Goal: Download file/media

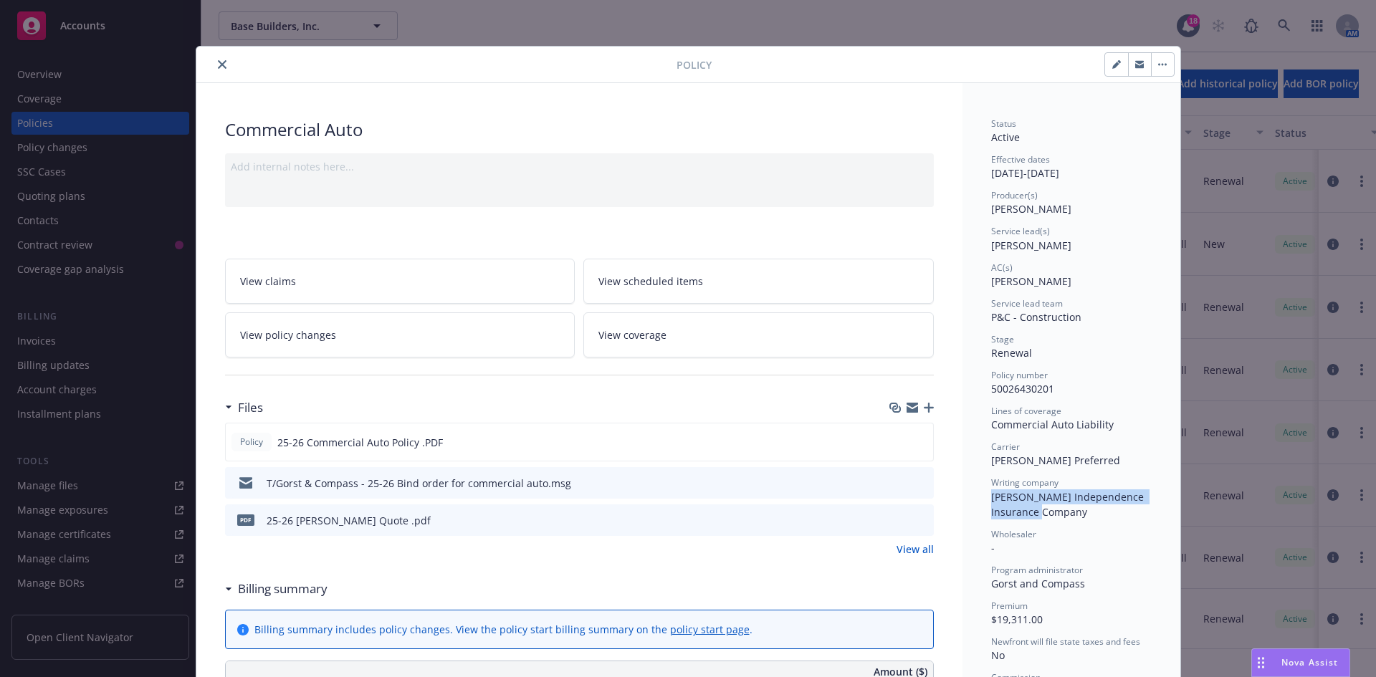
scroll to position [43, 0]
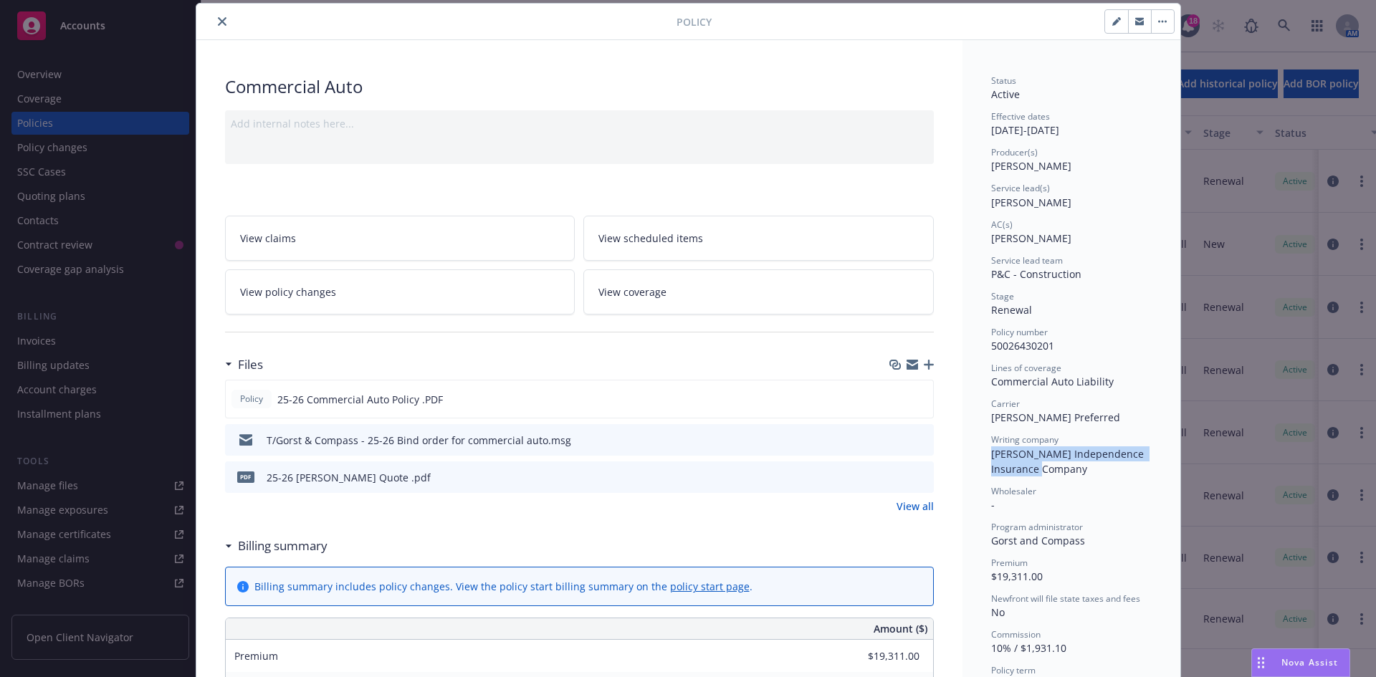
click at [218, 19] on icon "close" at bounding box center [222, 21] width 9 height 9
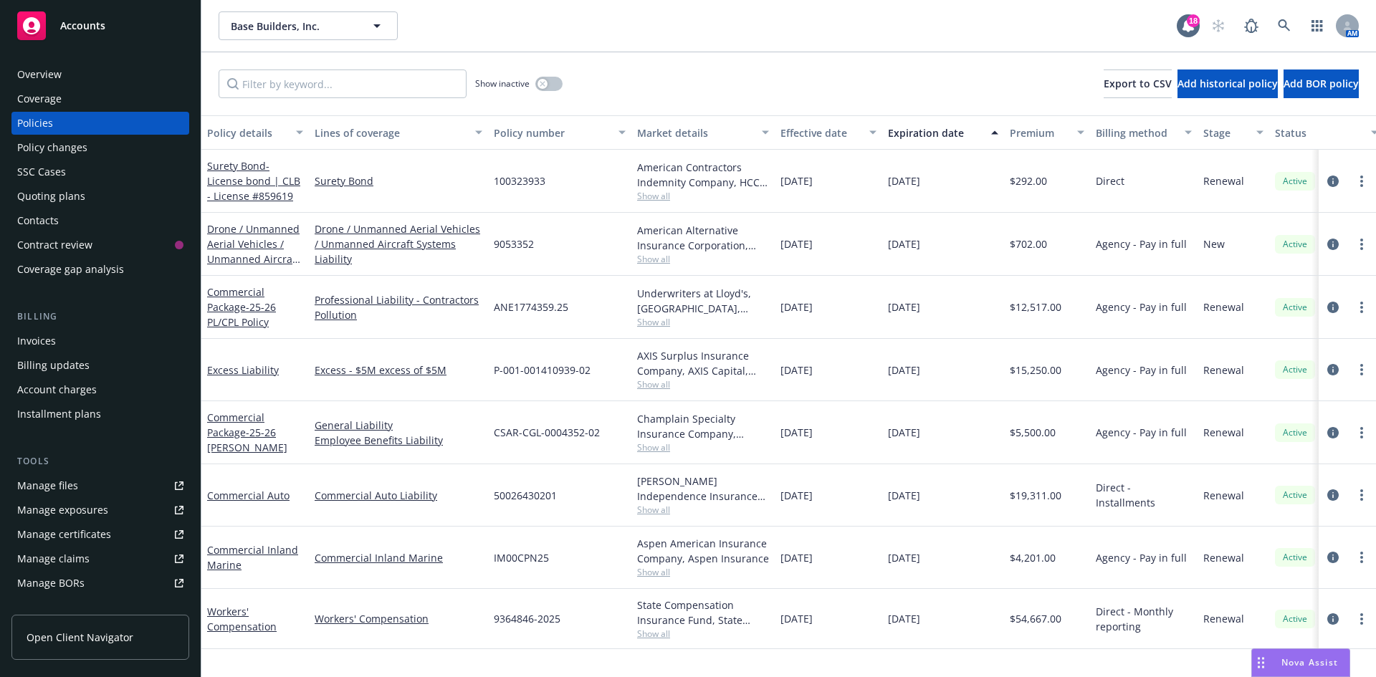
click at [107, 27] on div "Accounts" at bounding box center [100, 25] width 166 height 29
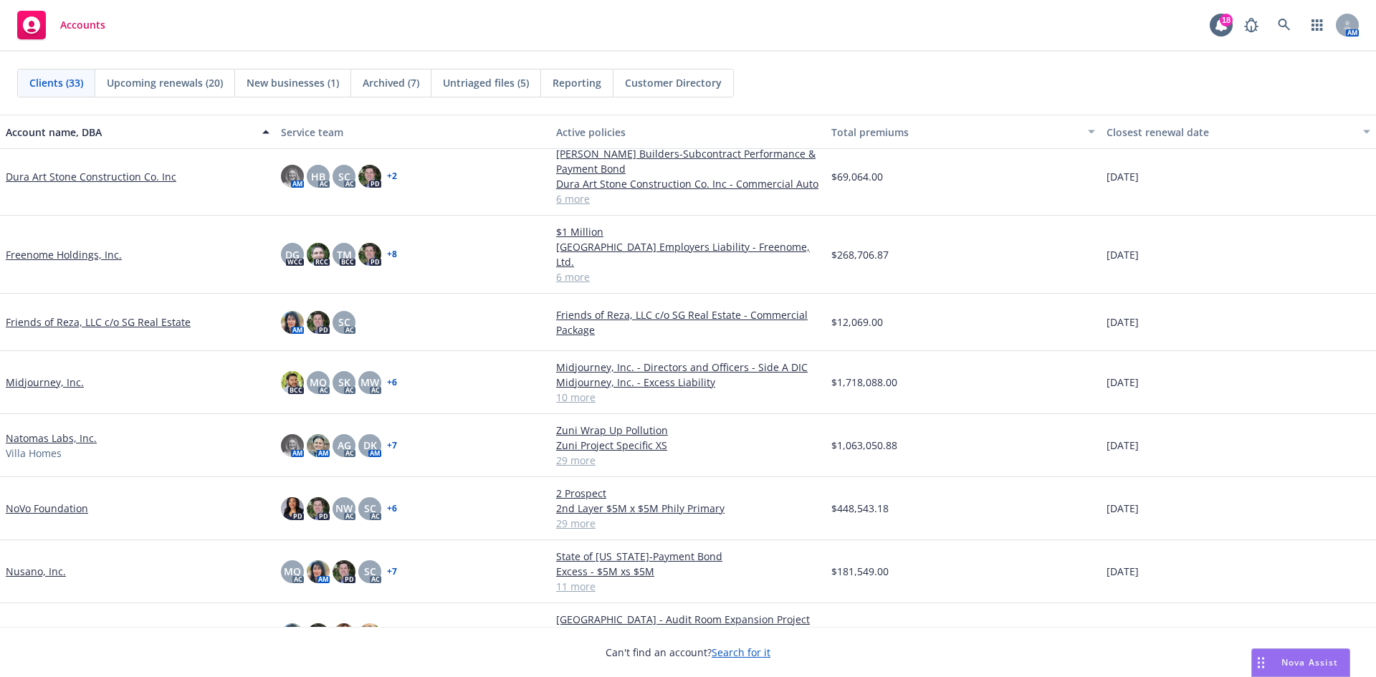
scroll to position [573, 0]
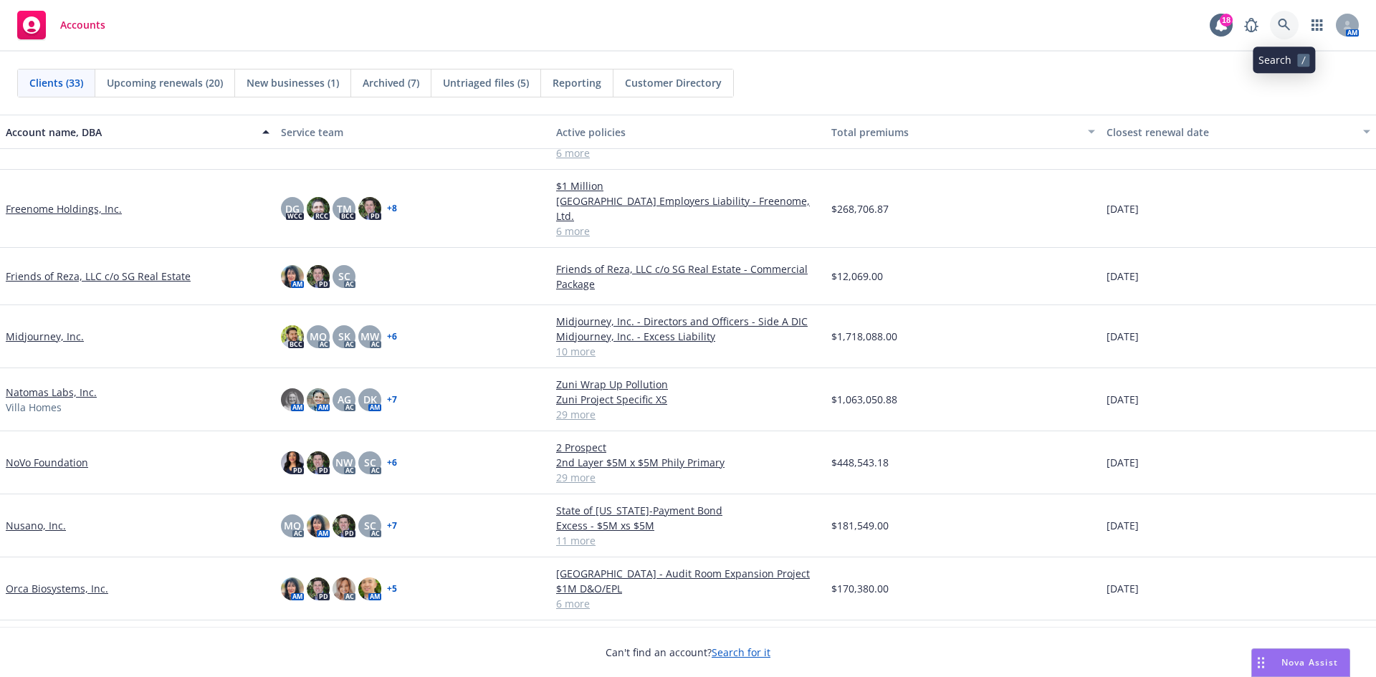
click at [1282, 20] on icon at bounding box center [1284, 25] width 12 height 12
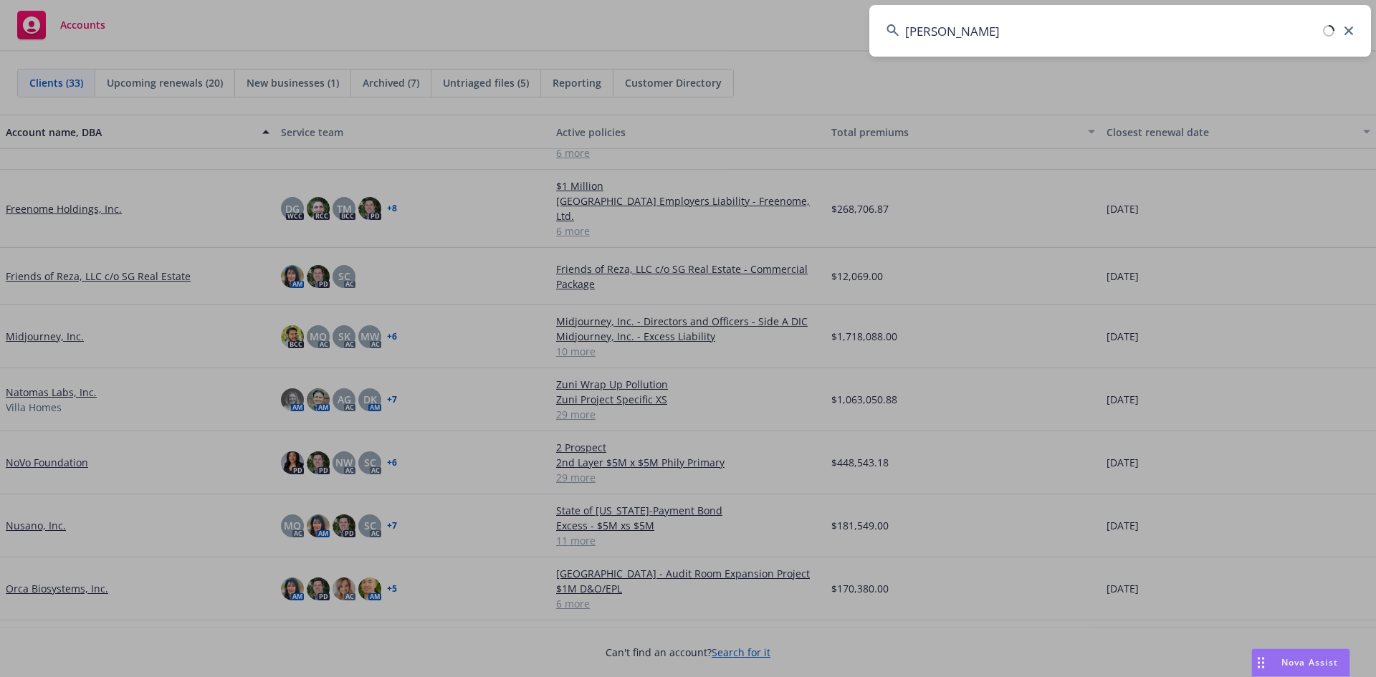
type input "[PERSON_NAME]"
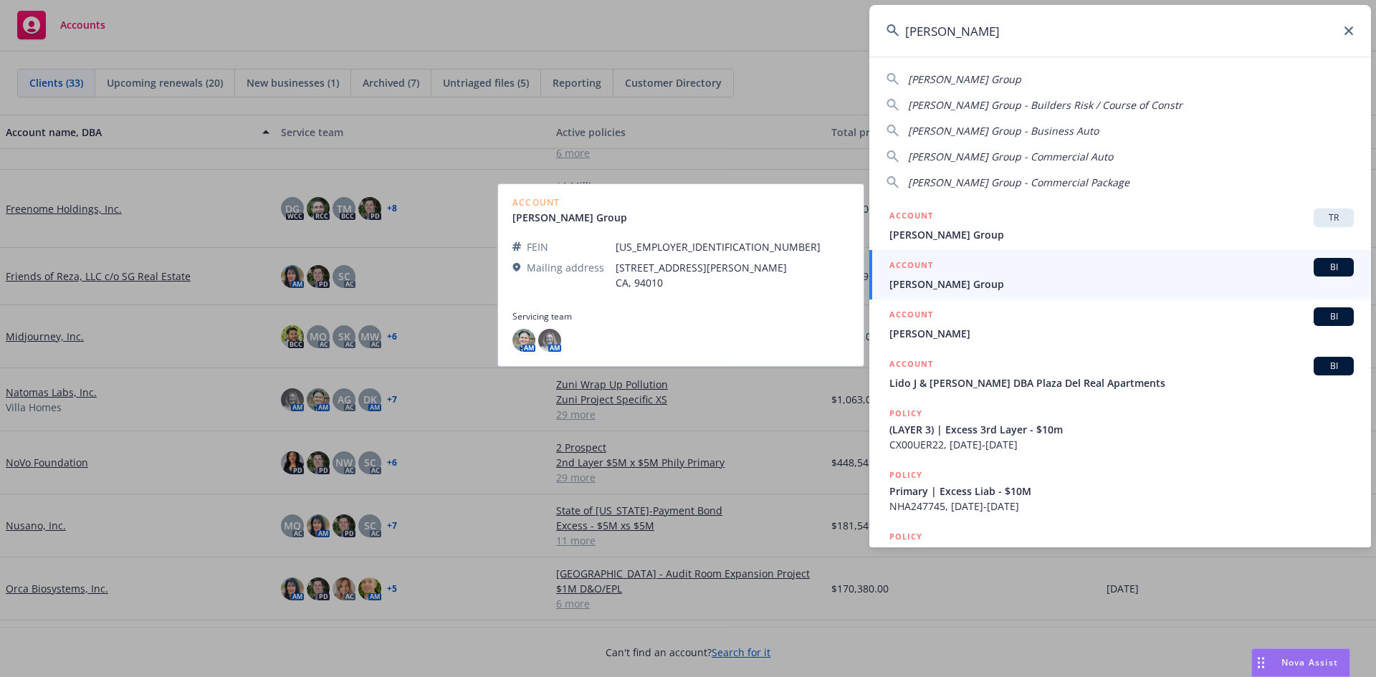
click at [990, 287] on span "[PERSON_NAME] Group" at bounding box center [1121, 284] width 464 height 15
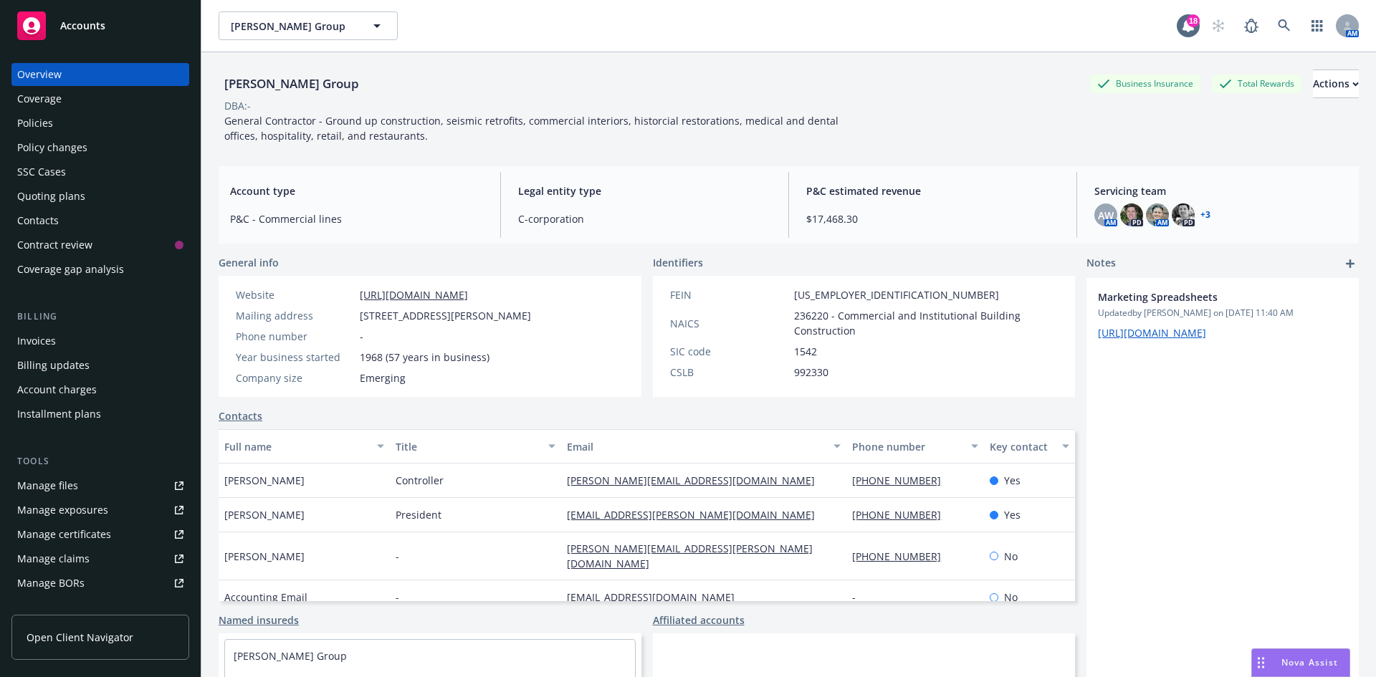
click at [74, 201] on div "Quoting plans" at bounding box center [51, 196] width 68 height 23
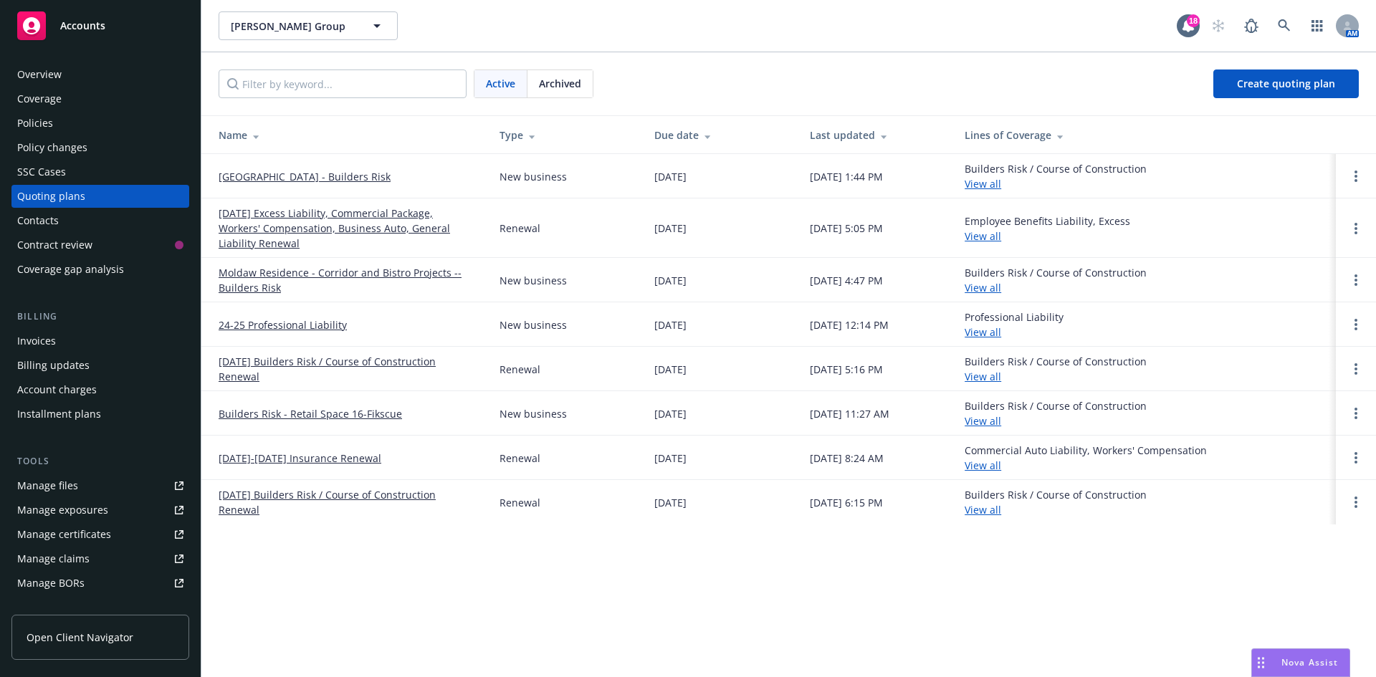
click at [316, 173] on link "[GEOGRAPHIC_DATA] - Builders Risk" at bounding box center [305, 176] width 172 height 15
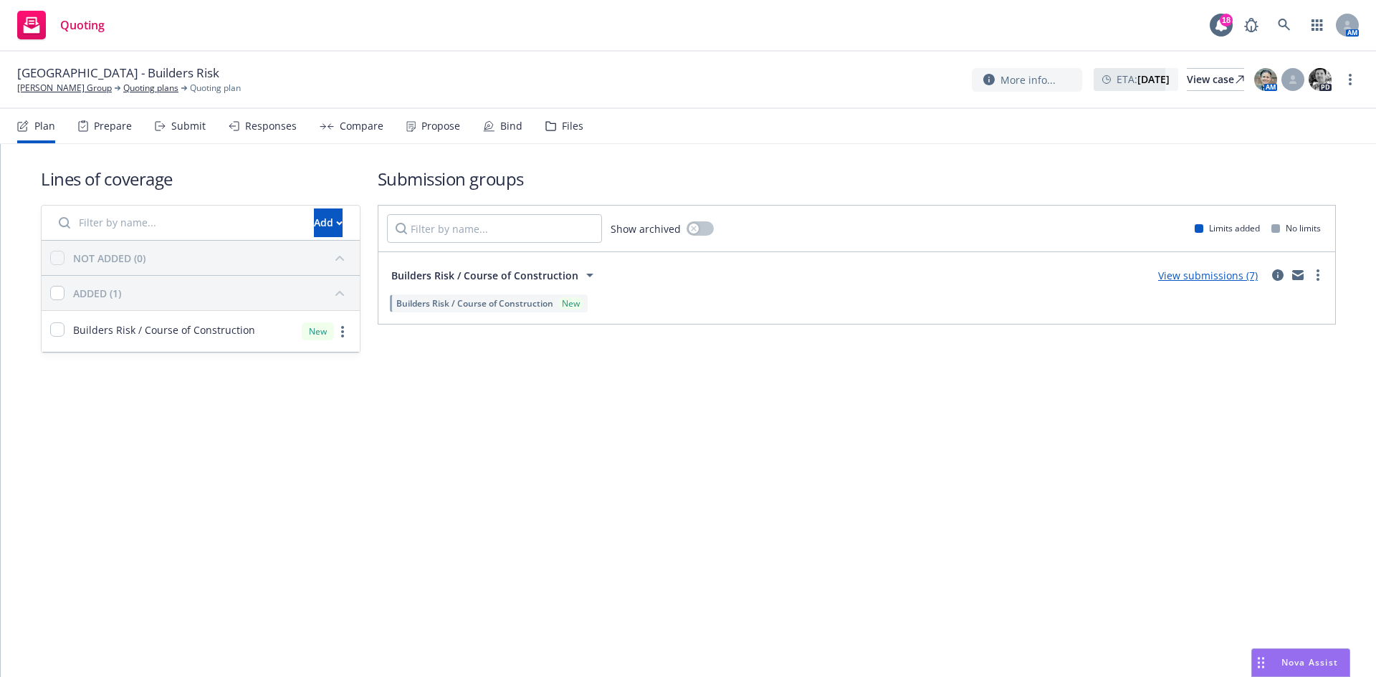
click at [555, 121] on div "Files" at bounding box center [564, 126] width 38 height 34
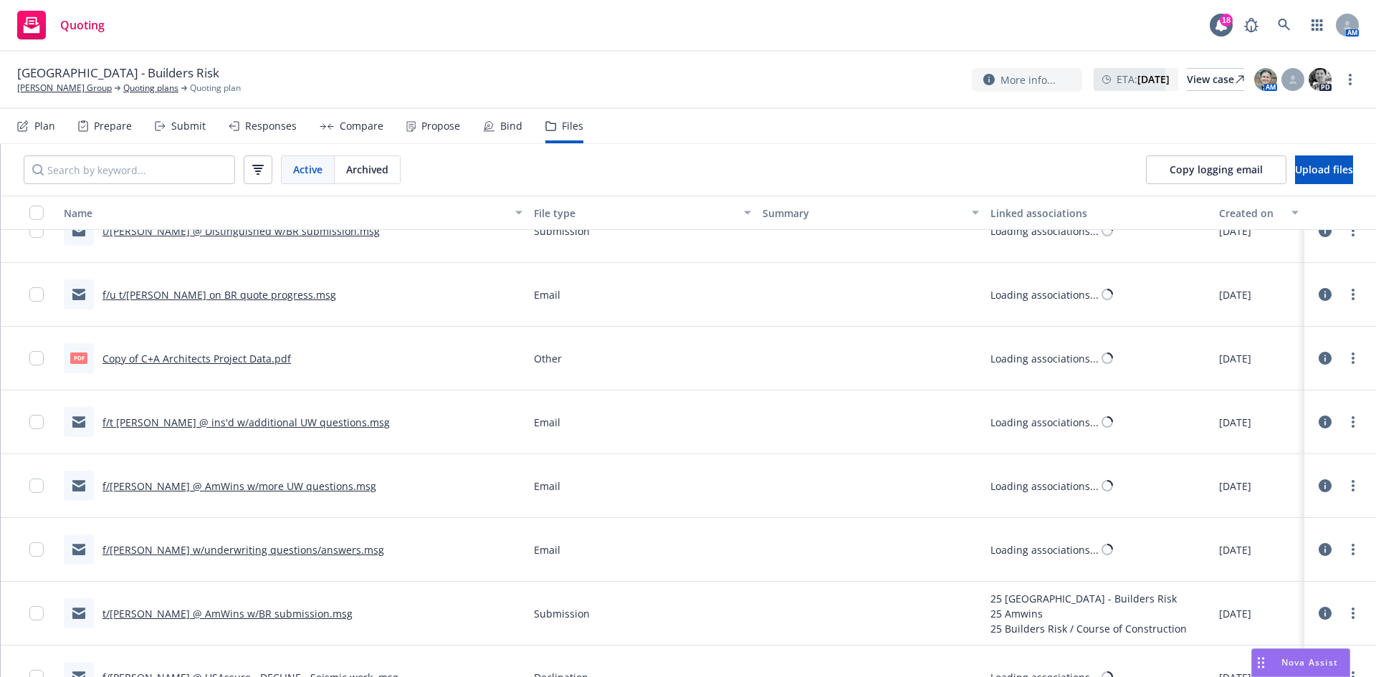
scroll to position [694, 0]
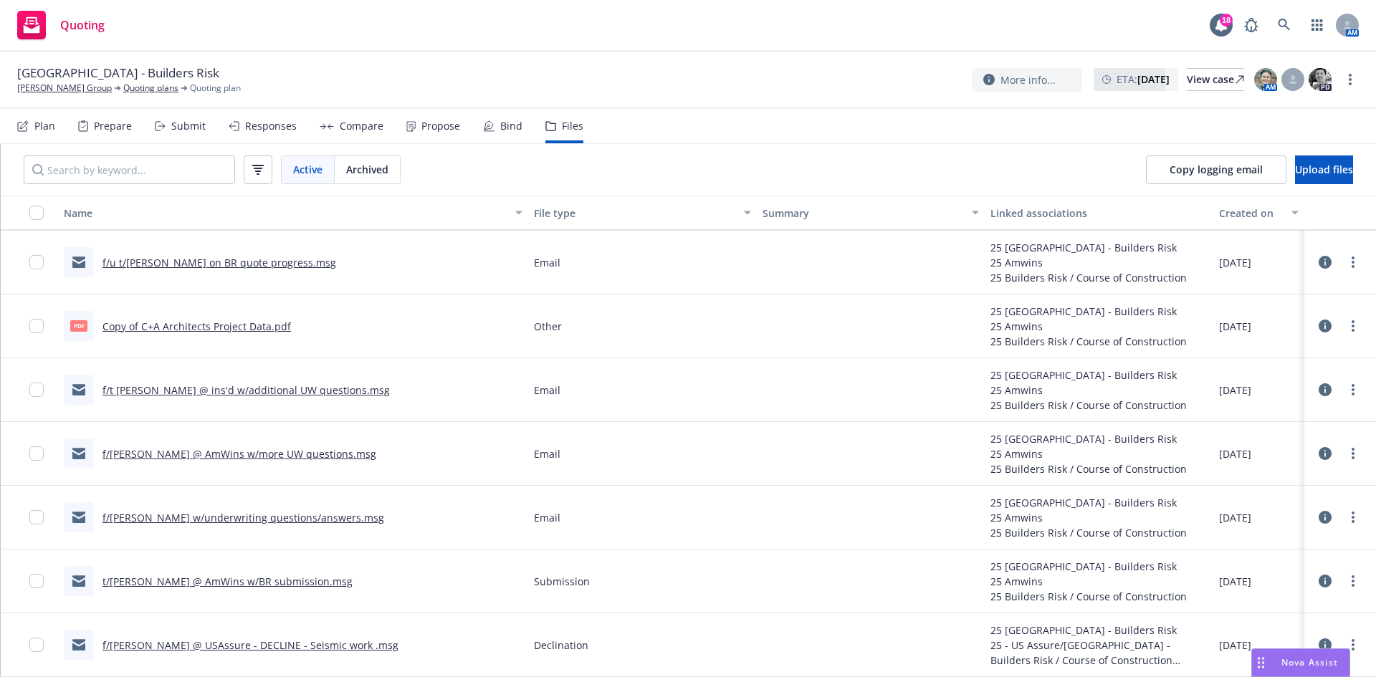
click at [195, 580] on link "t/Graham @ AmWins w/BR submission.msg" at bounding box center [227, 582] width 250 height 14
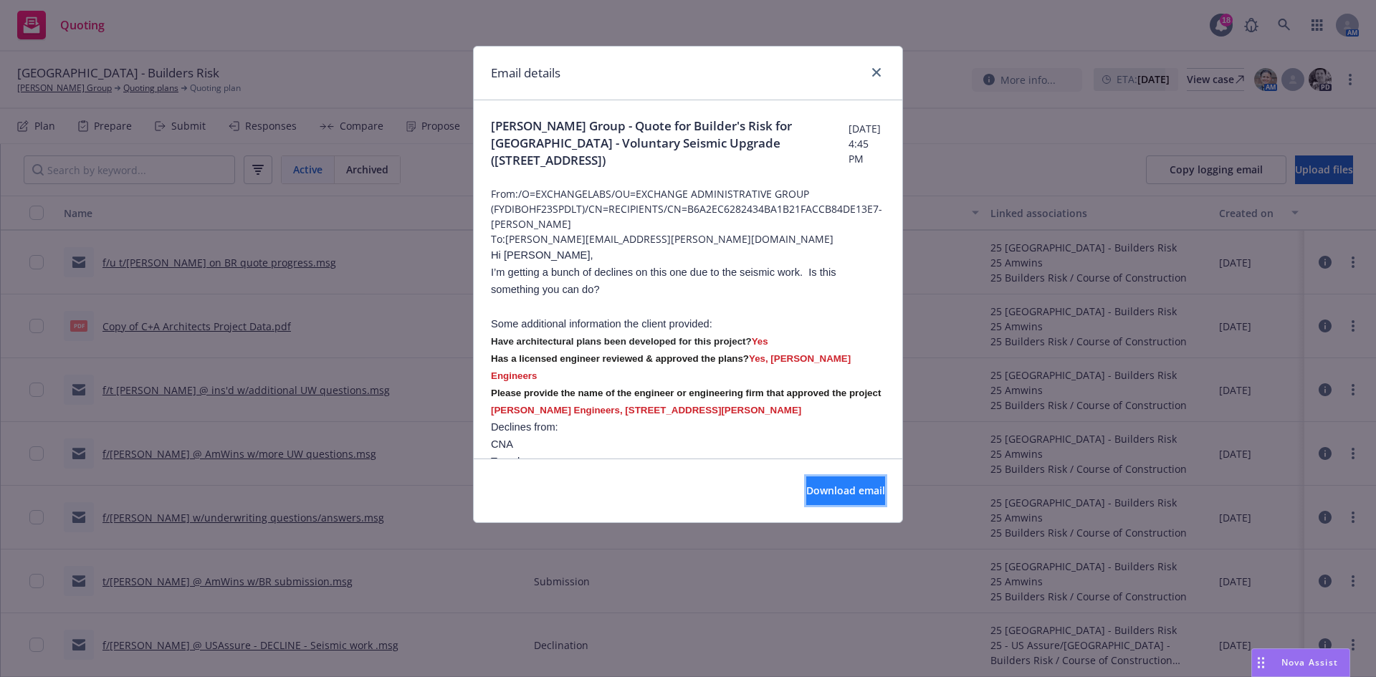
click at [806, 484] on span "Download email" at bounding box center [845, 491] width 79 height 14
click at [876, 74] on icon "close" at bounding box center [876, 72] width 9 height 9
